Goal: Transaction & Acquisition: Purchase product/service

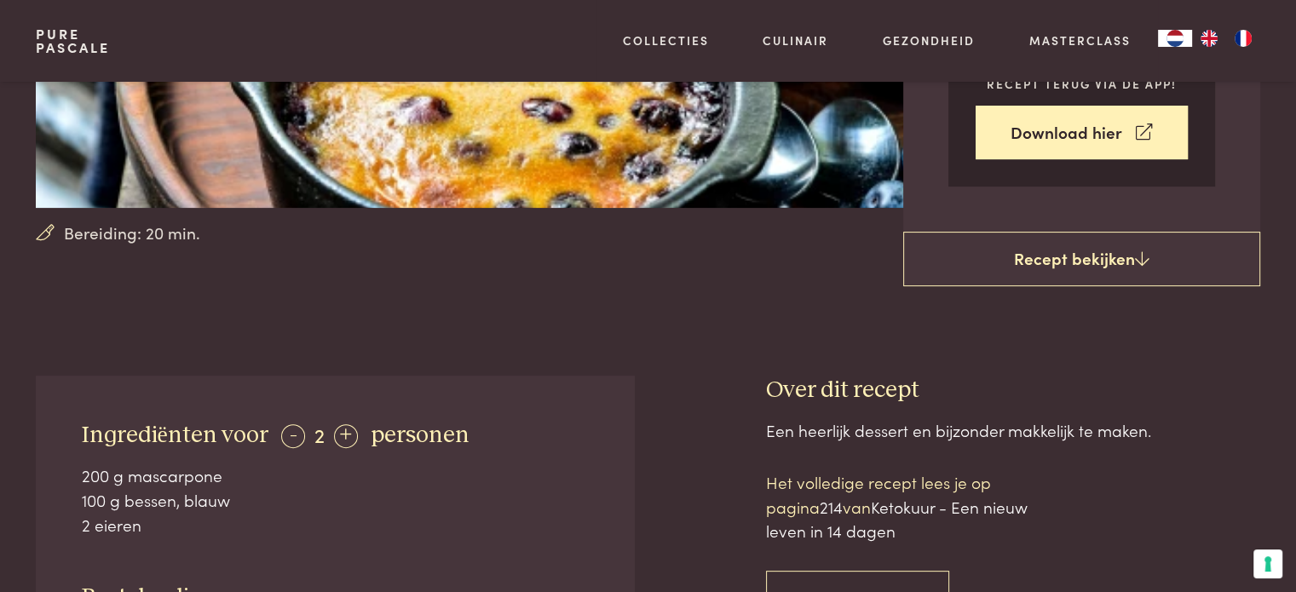
scroll to position [634, 0]
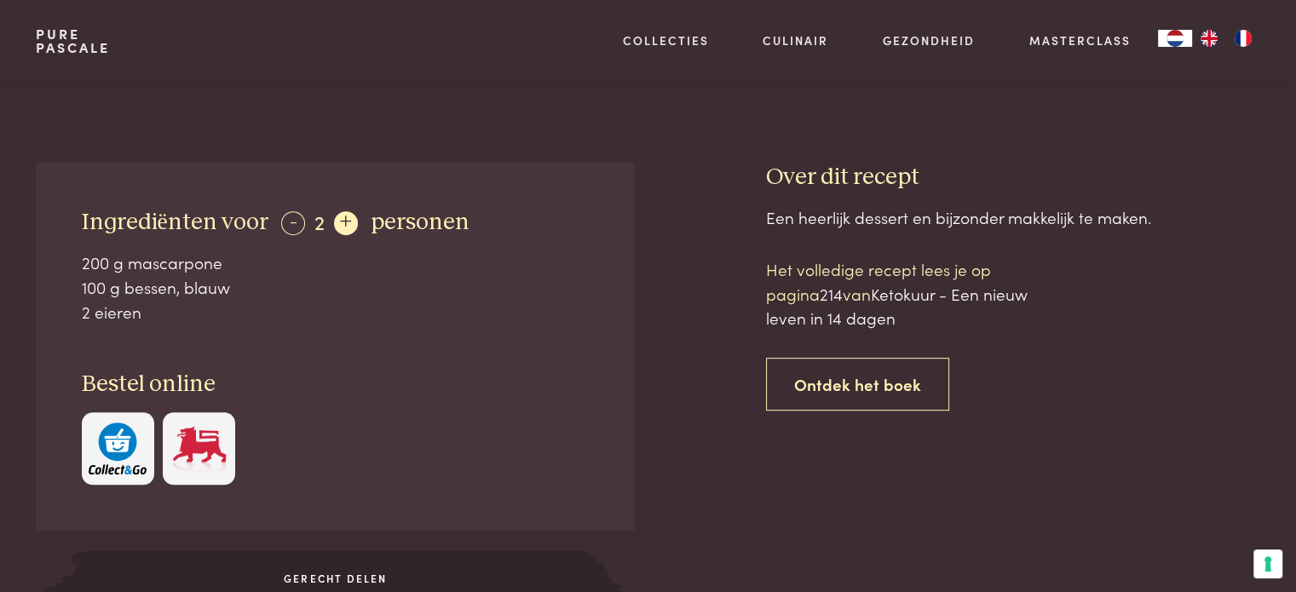
click at [346, 221] on div "+" at bounding box center [346, 223] width 24 height 24
click at [346, 221] on div "+" at bounding box center [347, 223] width 24 height 24
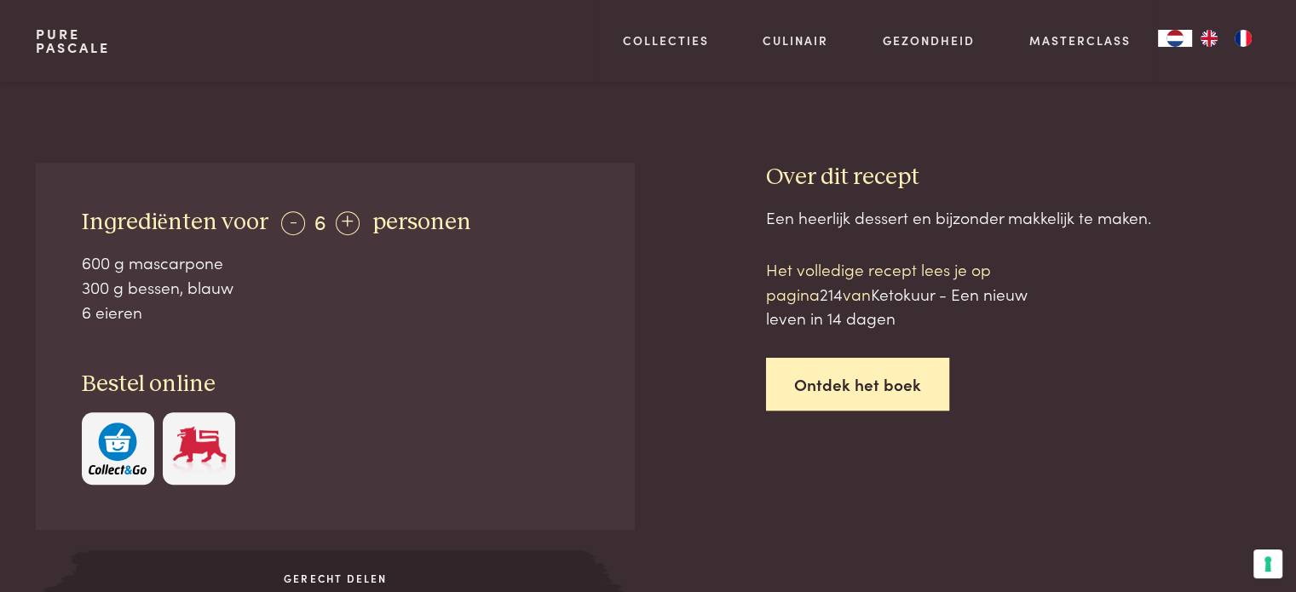
click at [862, 386] on link "Ontdek het boek" at bounding box center [857, 385] width 183 height 54
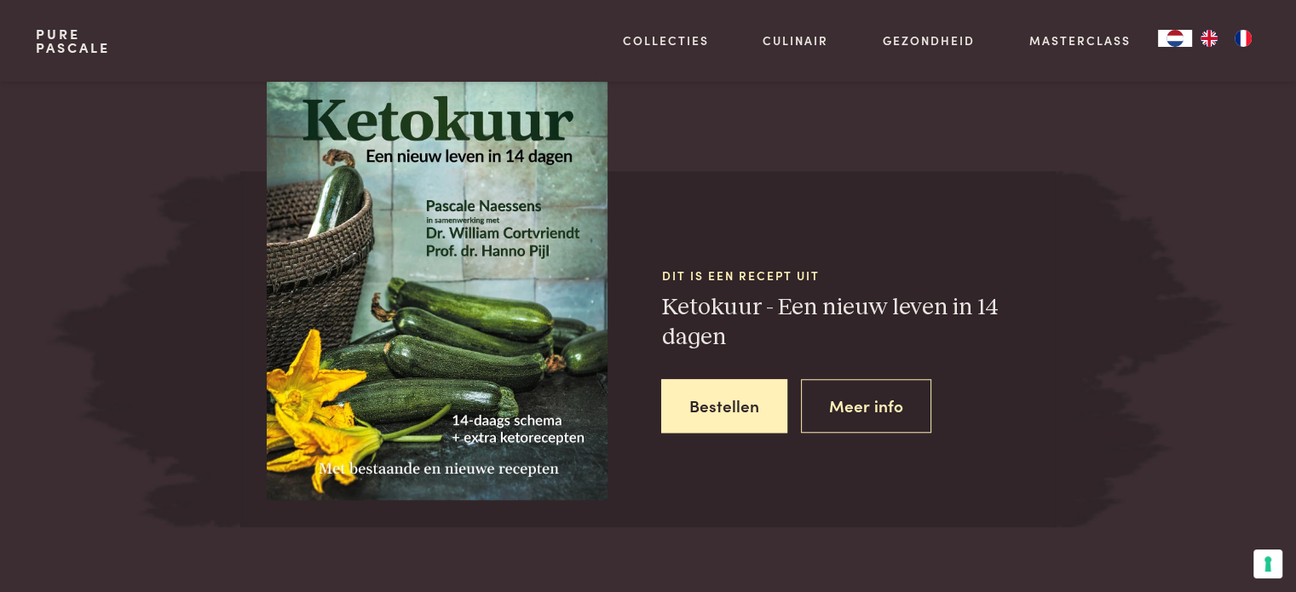
scroll to position [1458, 0]
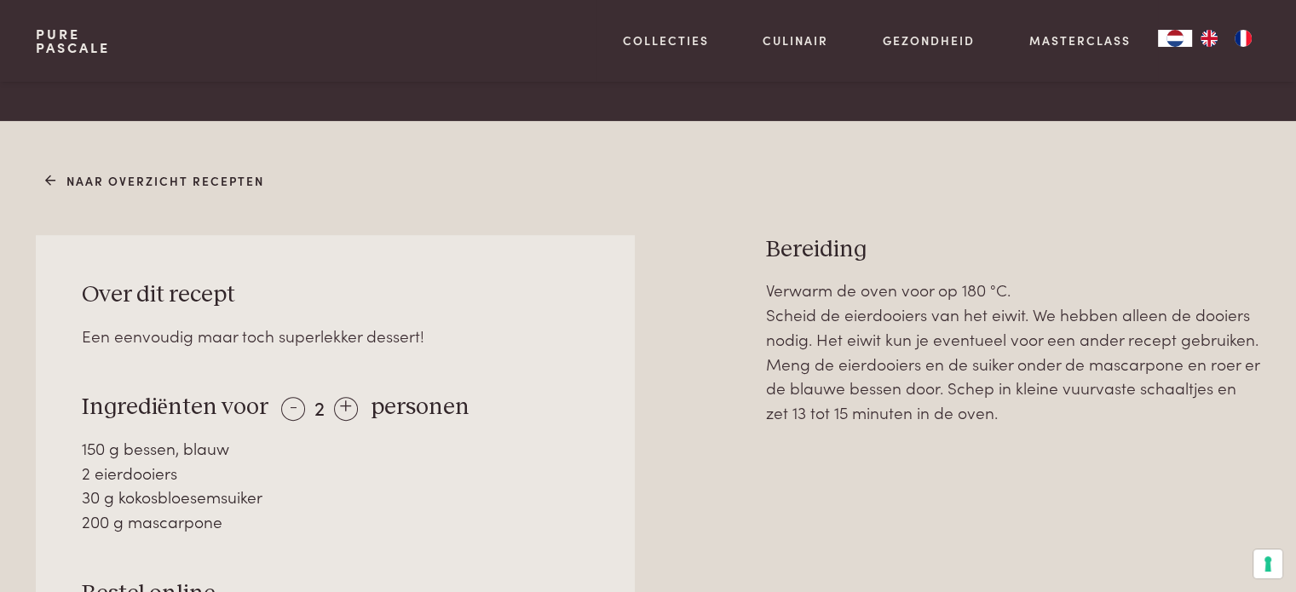
scroll to position [610, 0]
